Goal: Task Accomplishment & Management: Manage account settings

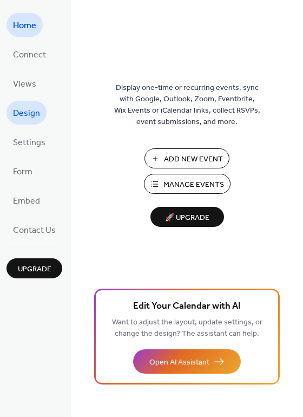
click at [31, 113] on span "Design" at bounding box center [26, 113] width 27 height 17
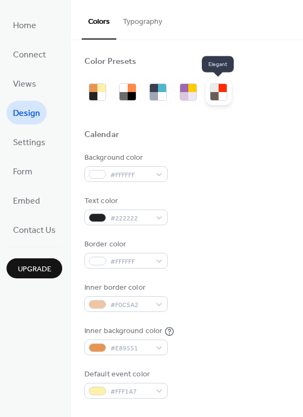
click at [219, 95] on div at bounding box center [223, 96] width 8 height 8
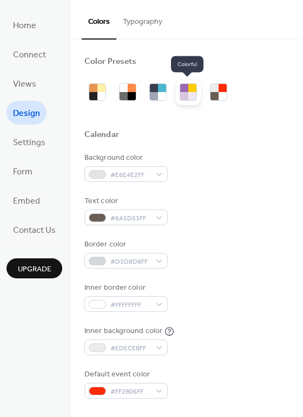
click at [181, 93] on div at bounding box center [184, 96] width 8 height 8
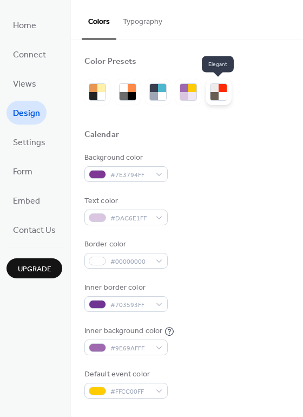
click at [219, 93] on div at bounding box center [223, 96] width 8 height 8
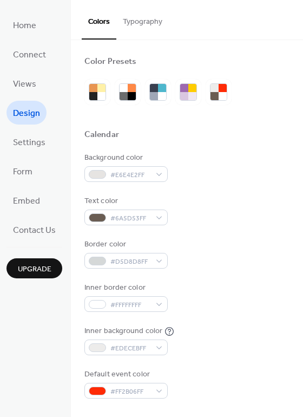
click at [135, 25] on button "Typography" at bounding box center [142, 19] width 53 height 38
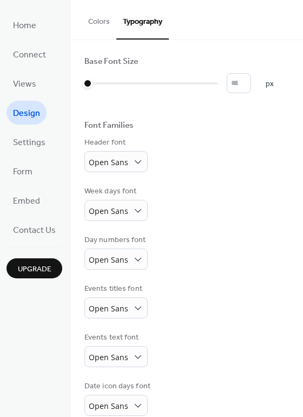
click at [99, 24] on button "Colors" at bounding box center [99, 19] width 35 height 38
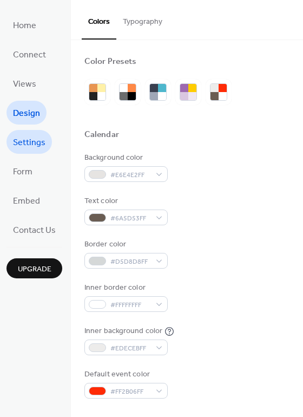
click at [34, 140] on span "Settings" at bounding box center [29, 142] width 32 height 17
